Goal: Task Accomplishment & Management: Use online tool/utility

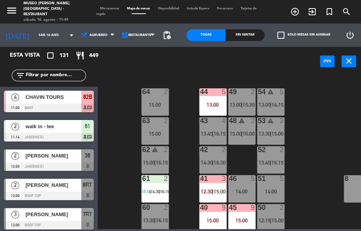
scroll to position [0, 165]
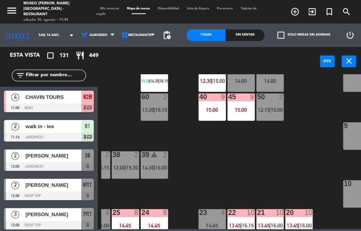
click at [261, 165] on div "44 5 13:00 49 2 13:00 | 15:30 54 warning 5 13:00 | 14:15 64 2 15:00 48 warning …" at bounding box center [231, 151] width 260 height 155
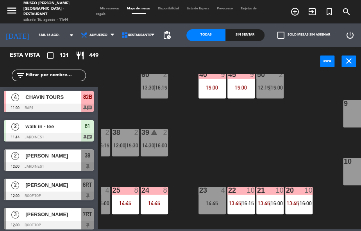
scroll to position [203, 165]
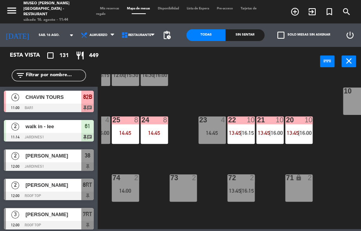
click at [238, 91] on div "44 5 13:00 49 2 13:00 | 15:30 54 warning 5 13:00 | 14:15 64 2 15:00 48 warning …" at bounding box center [231, 151] width 260 height 155
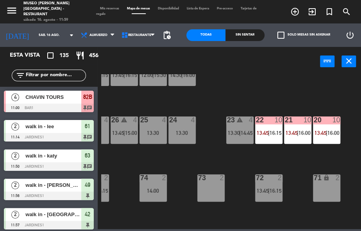
scroll to position [203, 136]
click at [248, 94] on div "44 warning 5 13:00 | 14:00 49 2 11:56 | 15:30 54 warning 5 13:00 | 14:15 64 2 1…" at bounding box center [231, 151] width 260 height 155
click at [250, 93] on div "44 warning 5 13:00 | 14:00 49 2 11:56 | 15:30 54 warning 5 13:00 | 14:15 64 2 1…" at bounding box center [231, 151] width 260 height 155
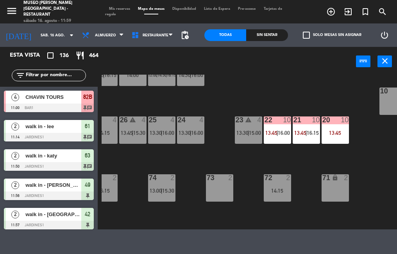
scroll to position [204, 129]
click at [326, 82] on div "44 warning 5 13:00 | 16:15 49 2 11:56 | 15:45 54 warning 5 13:00 | 14:15 64 2 1…" at bounding box center [249, 152] width 295 height 155
click at [192, 215] on div "44 warning 5 13:00 | 16:15 49 2 11:56 | 15:45 54 warning 5 13:00 | 14:15 64 2 1…" at bounding box center [249, 152] width 295 height 155
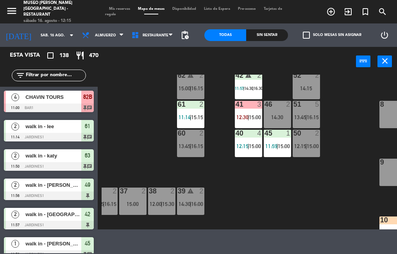
scroll to position [0, 129]
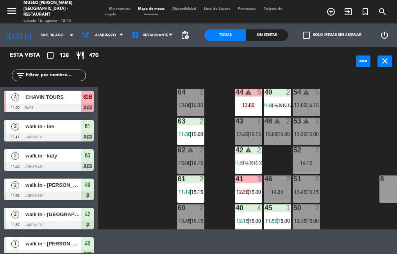
click at [249, 105] on div "13:00" at bounding box center [248, 104] width 27 height 5
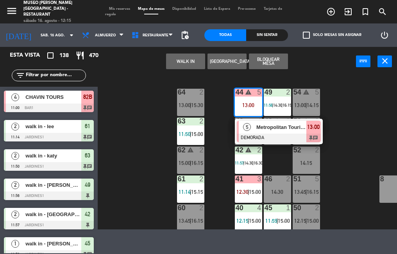
click at [287, 128] on span "Metropolitan Touring" at bounding box center [281, 127] width 50 height 8
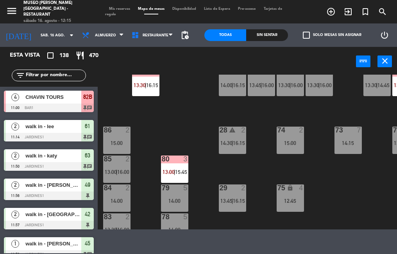
scroll to position [249, 0]
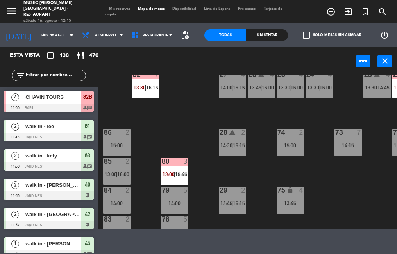
click at [175, 173] on span "|" at bounding box center [175, 174] width 2 height 6
click at [337, 163] on div "44 warning 5 13:00 49 2 11:56 | 14:30 | 16:15 54 warning 5 13:00 | 14:15 64 2 1…" at bounding box center [249, 152] width 295 height 155
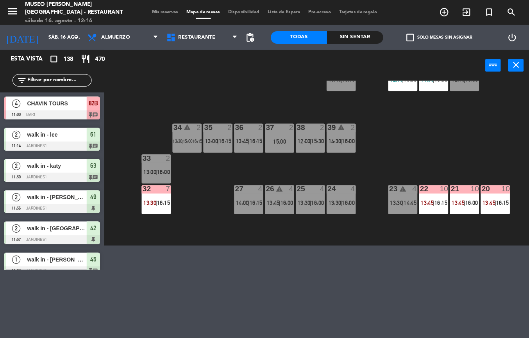
scroll to position [147, 0]
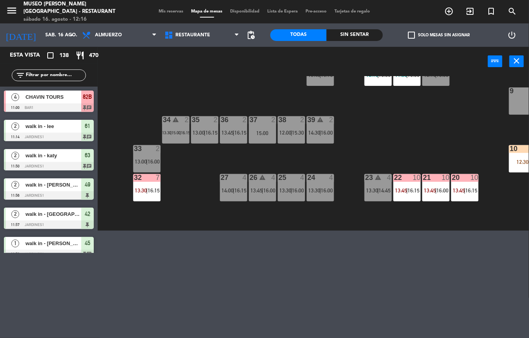
click at [204, 172] on div "44 warning 5 13:00 49 2 11:56 | 14:30 | 16:15 54 warning 5 13:00 | 14:15 64 2 1…" at bounding box center [316, 153] width 426 height 155
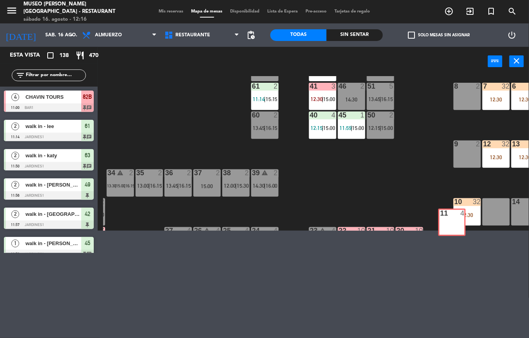
scroll to position [98, 55]
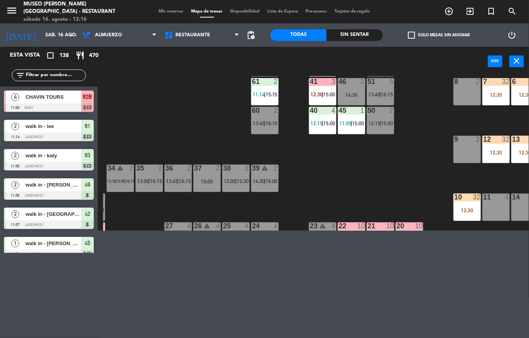
click at [317, 82] on div at bounding box center [322, 81] width 13 height 7
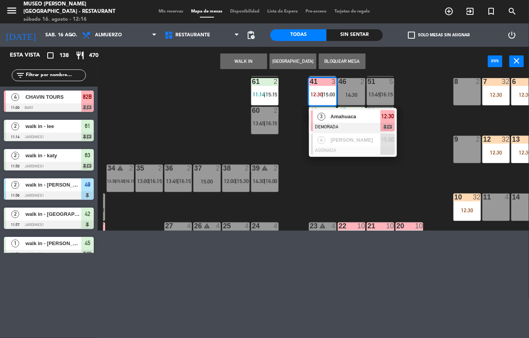
click at [344, 114] on span "Amahuaca" at bounding box center [356, 117] width 50 height 8
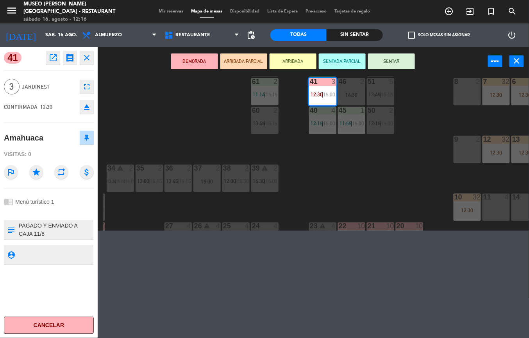
click at [52, 58] on icon "open_in_new" at bounding box center [52, 57] width 9 height 9
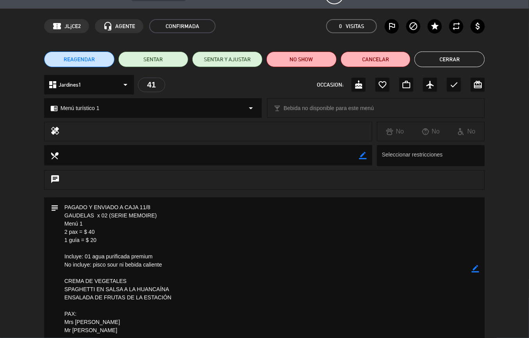
scroll to position [14, 0]
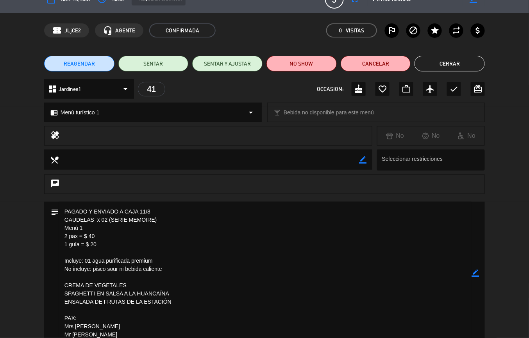
click at [361, 61] on button "Cerrar" at bounding box center [450, 64] width 70 height 16
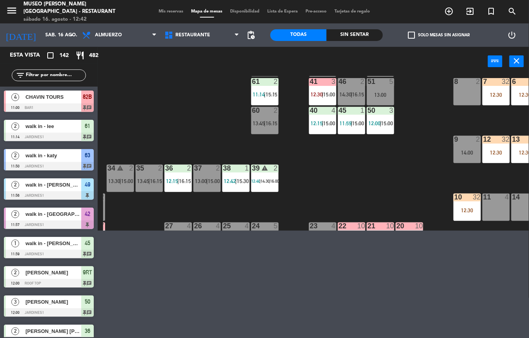
scroll to position [0, 0]
click at [361, 123] on span "12:00" at bounding box center [374, 123] width 12 height 6
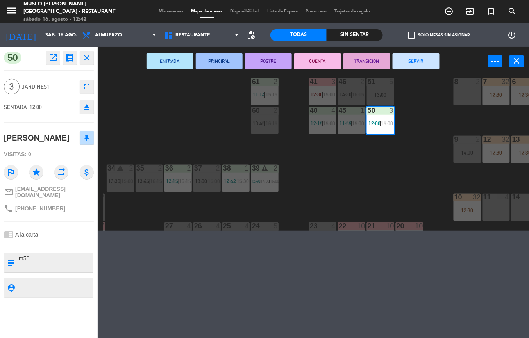
click at [170, 60] on button "ENTRADA" at bounding box center [170, 62] width 47 height 16
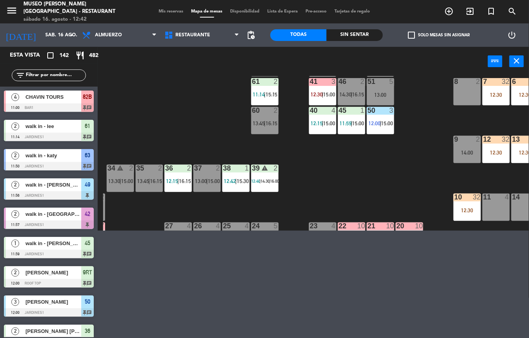
click at [316, 125] on span "12:15" at bounding box center [317, 123] width 12 height 6
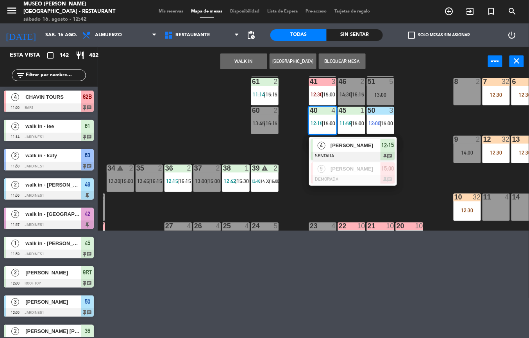
click at [331, 147] on span "[PERSON_NAME]" at bounding box center [356, 145] width 50 height 8
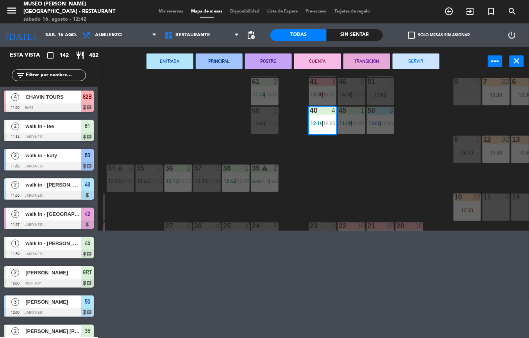
click at [181, 64] on button "ENTRADA" at bounding box center [170, 62] width 47 height 16
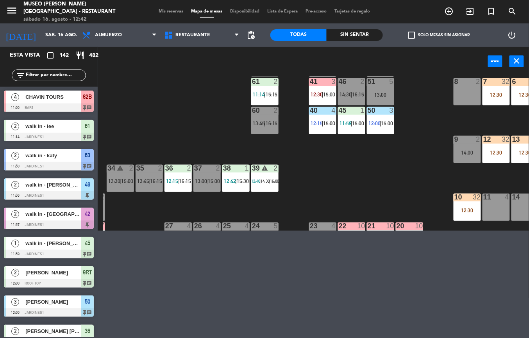
click at [352, 123] on span "|" at bounding box center [352, 123] width 2 height 6
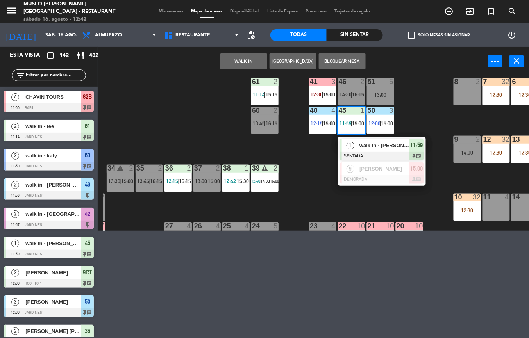
click at [361, 152] on div at bounding box center [382, 156] width 84 height 9
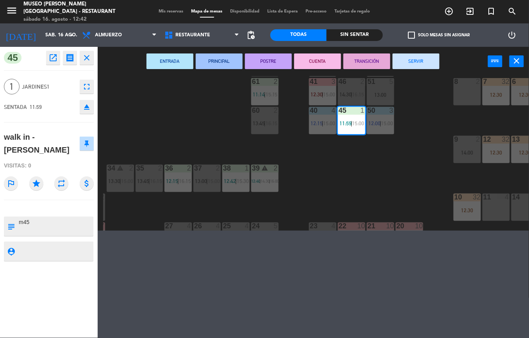
click at [224, 63] on button "PRINCIPAL" at bounding box center [219, 62] width 47 height 16
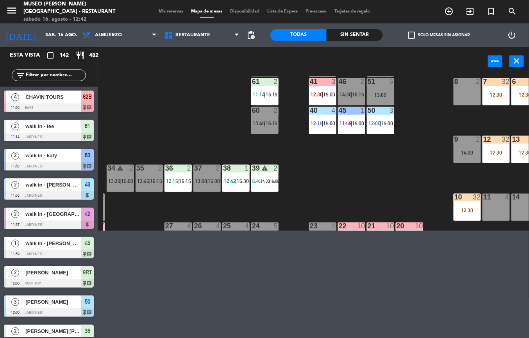
click at [259, 94] on span "11:14" at bounding box center [259, 94] width 12 height 6
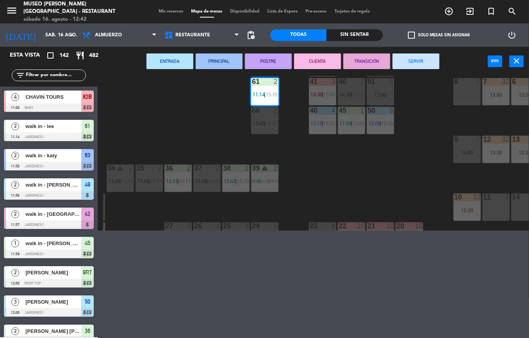
click at [227, 63] on button "PRINCIPAL" at bounding box center [219, 62] width 47 height 16
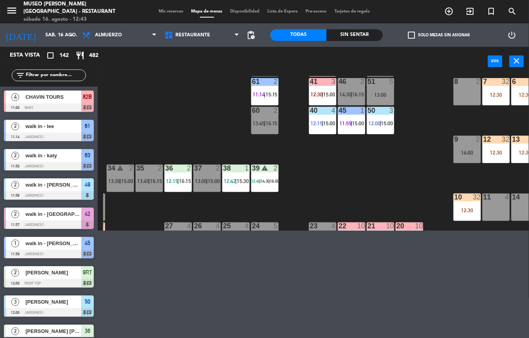
scroll to position [0, 55]
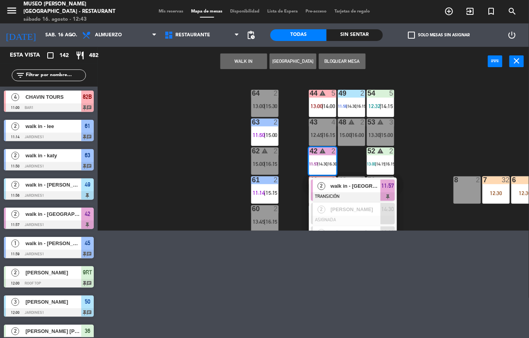
click at [354, 186] on span "walk in - [GEOGRAPHIC_DATA]" at bounding box center [356, 186] width 50 height 8
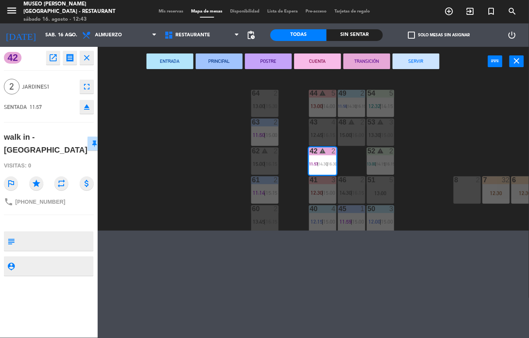
click at [361, 61] on button "SERVIR" at bounding box center [416, 62] width 47 height 16
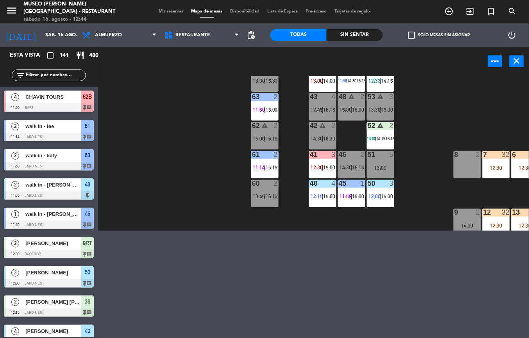
scroll to position [22, 55]
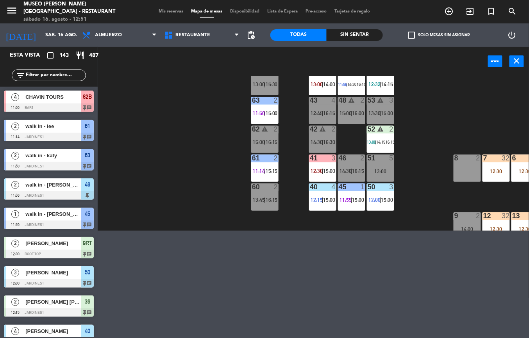
click at [206, 165] on div "44 warning 5 13:00 | 14:00 49 2 11:56 | 14:30 | 16:15 54 5 12:32 | 14:15 64 2 1…" at bounding box center [316, 153] width 426 height 155
click at [352, 30] on div "Sin sentar" at bounding box center [355, 35] width 56 height 12
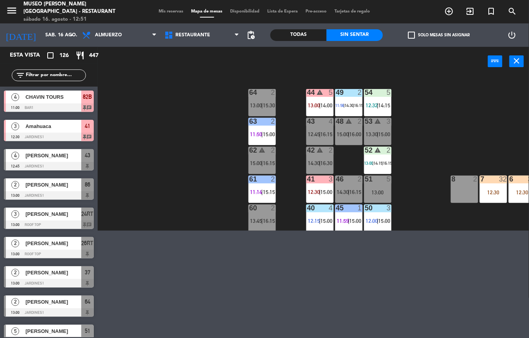
scroll to position [1, 57]
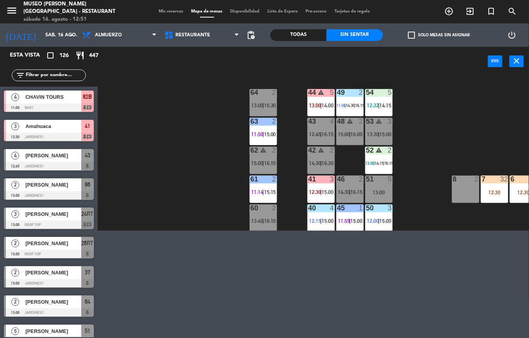
click at [166, 231] on div "menu [GEOGRAPHIC_DATA][PERSON_NAME] - Restaurant [DATE] 16. agosto - 12:51 Mis …" at bounding box center [264, 169] width 529 height 338
